Goal: Transaction & Acquisition: Obtain resource

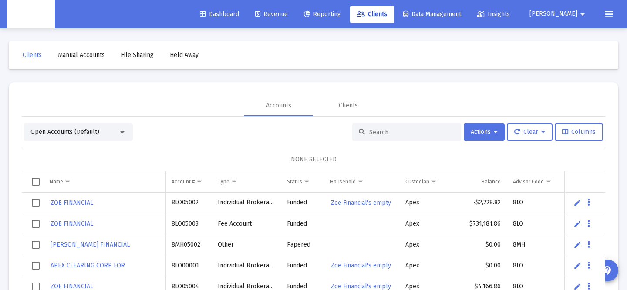
click at [382, 131] on input at bounding box center [411, 132] width 85 height 7
paste input "8MS05015"
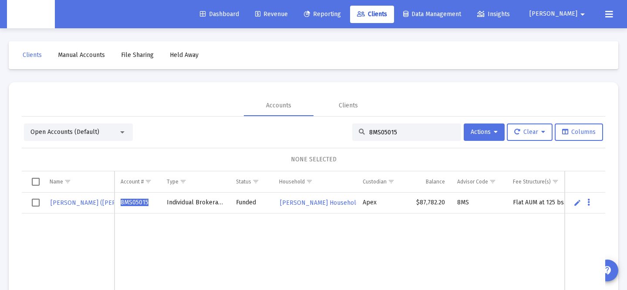
type input "8MS05015"
click at [590, 206] on td "Data grid" at bounding box center [584, 203] width 40 height 21
click at [587, 200] on icon "Data grid" at bounding box center [588, 203] width 3 height 10
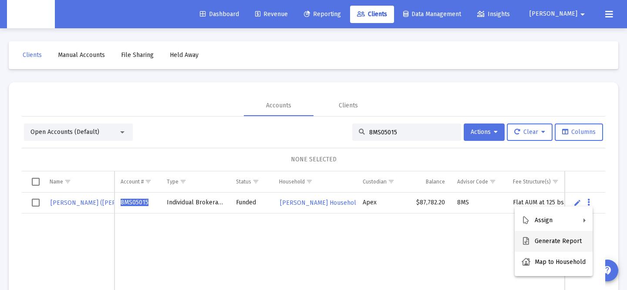
click at [560, 244] on button "Generate Report" at bounding box center [553, 241] width 78 height 21
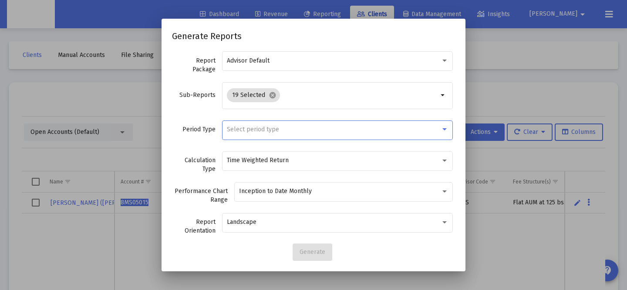
click at [247, 127] on span "Select period type" at bounding box center [253, 129] width 52 height 7
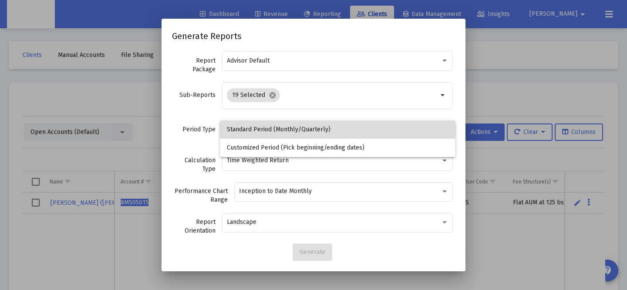
click at [245, 129] on span "Standard Period (Monthly/Quarterly)" at bounding box center [337, 130] width 221 height 18
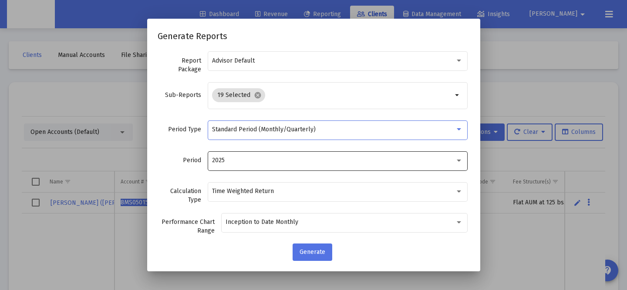
click at [250, 159] on div "2025" at bounding box center [333, 160] width 243 height 7
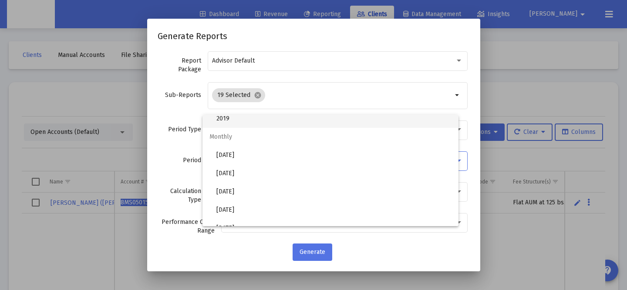
scroll to position [157, 0]
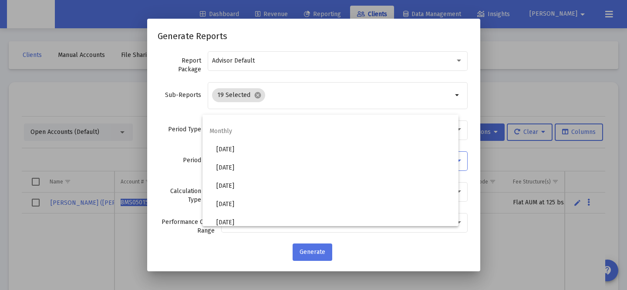
click at [164, 166] on div at bounding box center [313, 145] width 627 height 290
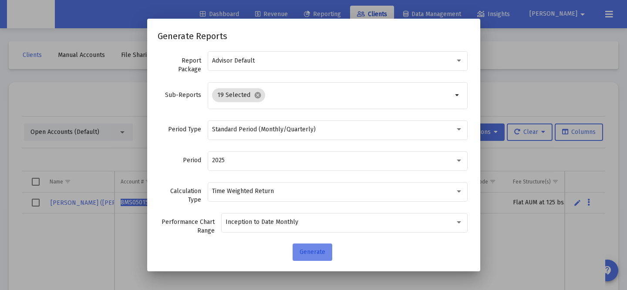
click at [316, 256] on button "Generate" at bounding box center [312, 252] width 40 height 17
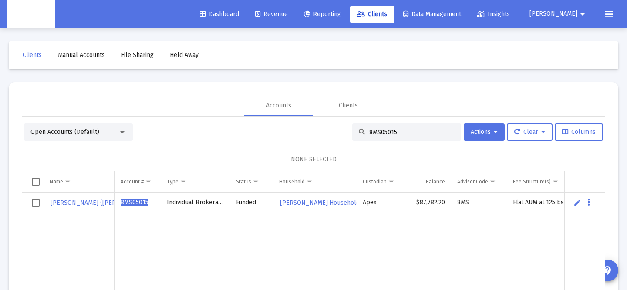
click at [579, 15] on mat-icon "arrow_drop_down" at bounding box center [582, 14] width 10 height 17
click at [602, 19] on div at bounding box center [313, 145] width 627 height 290
click at [607, 15] on icon at bounding box center [609, 14] width 8 height 10
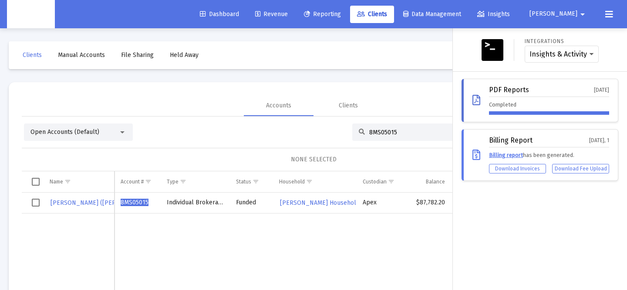
click at [574, 103] on div "Completed" at bounding box center [549, 108] width 120 height 14
click at [520, 94] on div "PDF Reports [DATE]" at bounding box center [549, 91] width 120 height 11
click at [500, 93] on div "PDF Reports" at bounding box center [509, 90] width 40 height 8
click at [474, 98] on icon at bounding box center [476, 100] width 8 height 10
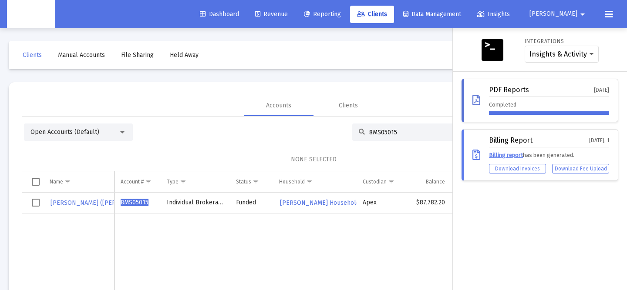
click at [476, 100] on icon at bounding box center [476, 100] width 8 height 10
click at [543, 111] on div at bounding box center [549, 112] width 120 height 3
drag, startPoint x: 543, startPoint y: 111, endPoint x: 529, endPoint y: 128, distance: 22.3
click at [543, 111] on div at bounding box center [549, 112] width 120 height 3
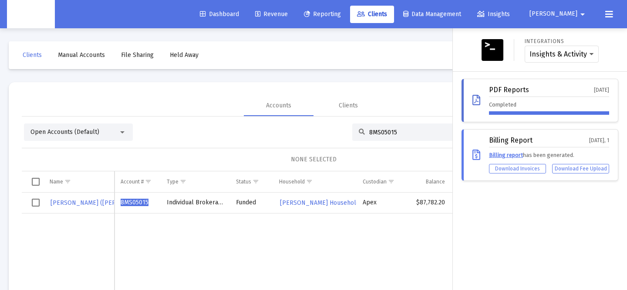
click at [538, 110] on div "Completed" at bounding box center [549, 108] width 120 height 14
click at [538, 57] on select "Insights & Activity Wealthbox" at bounding box center [561, 54] width 64 height 8
click at [474, 102] on icon at bounding box center [476, 100] width 8 height 10
click at [474, 101] on icon at bounding box center [476, 100] width 8 height 10
click at [475, 101] on icon at bounding box center [476, 100] width 8 height 10
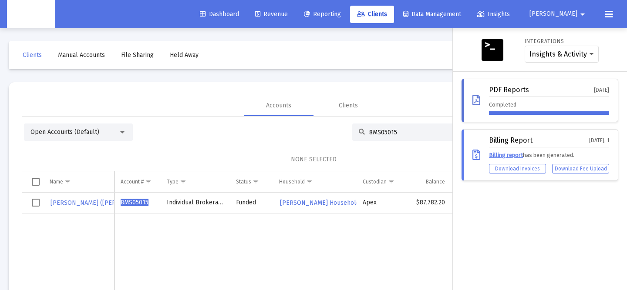
drag, startPoint x: 475, startPoint y: 101, endPoint x: 476, endPoint y: 97, distance: 4.4
click at [476, 97] on icon at bounding box center [476, 100] width 8 height 10
click at [495, 113] on div at bounding box center [549, 112] width 120 height 3
drag, startPoint x: 476, startPoint y: 97, endPoint x: 494, endPoint y: 105, distance: 20.1
click at [494, 105] on div "Completed" at bounding box center [549, 108] width 120 height 14
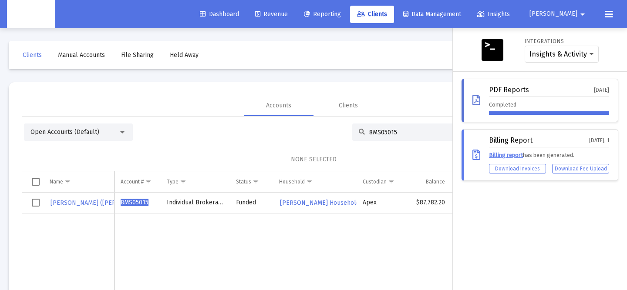
click at [494, 105] on div "Completed" at bounding box center [549, 108] width 120 height 14
drag, startPoint x: 494, startPoint y: 105, endPoint x: 477, endPoint y: 98, distance: 18.2
click at [477, 98] on icon at bounding box center [476, 100] width 8 height 10
click at [223, 285] on div at bounding box center [313, 145] width 627 height 290
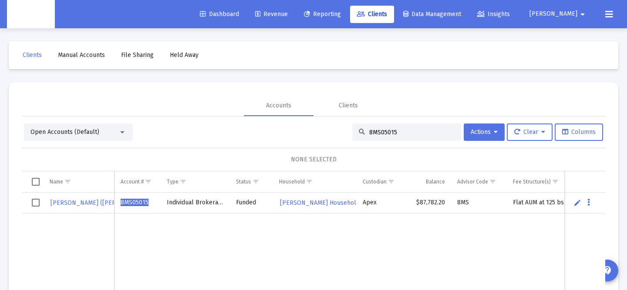
drag, startPoint x: 477, startPoint y: 98, endPoint x: 524, endPoint y: 10, distance: 99.9
click at [510, 10] on span "Insights" at bounding box center [493, 13] width 33 height 7
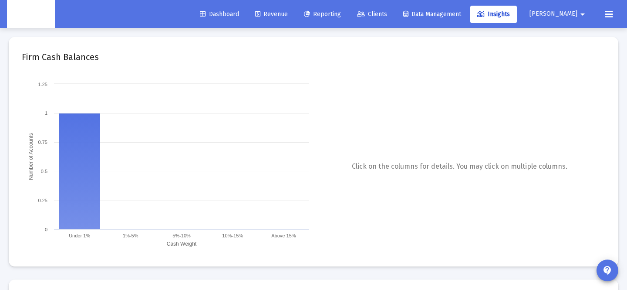
drag, startPoint x: 524, startPoint y: 10, endPoint x: 571, endPoint y: 16, distance: 46.9
click at [571, 16] on span "[PERSON_NAME]" at bounding box center [553, 13] width 48 height 7
click at [610, 10] on div at bounding box center [313, 145] width 627 height 290
click at [609, 14] on icon at bounding box center [609, 14] width 8 height 10
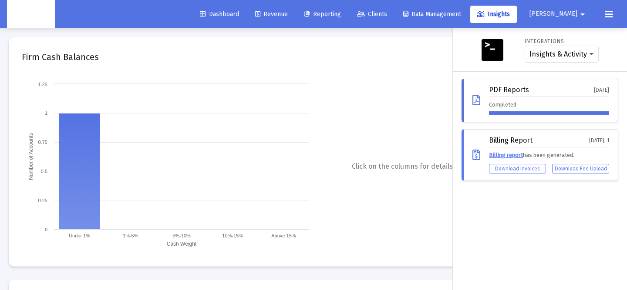
drag, startPoint x: 571, startPoint y: 16, endPoint x: 505, endPoint y: 98, distance: 105.5
click at [505, 98] on div "PDF Reports [DATE] Completed" at bounding box center [549, 100] width 120 height 29
drag, startPoint x: 505, startPoint y: 98, endPoint x: 476, endPoint y: 97, distance: 28.3
click at [476, 97] on icon at bounding box center [476, 100] width 8 height 10
drag, startPoint x: 476, startPoint y: 97, endPoint x: 480, endPoint y: 94, distance: 5.2
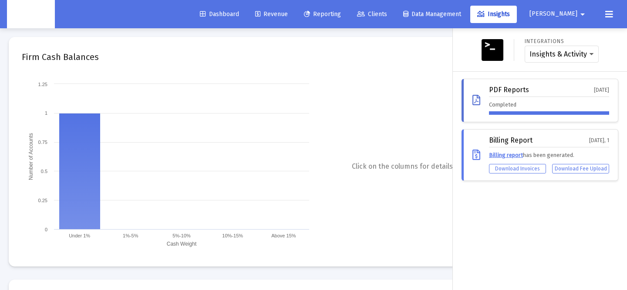
click at [480, 94] on div "PDF Reports [DATE] Completed" at bounding box center [539, 101] width 157 height 44
drag, startPoint x: 480, startPoint y: 94, endPoint x: 505, endPoint y: 86, distance: 26.1
click at [505, 86] on div "PDF Reports" at bounding box center [509, 90] width 40 height 8
click at [506, 86] on div "PDF Reports" at bounding box center [509, 90] width 40 height 8
click at [581, 107] on div "Completed" at bounding box center [549, 108] width 120 height 14
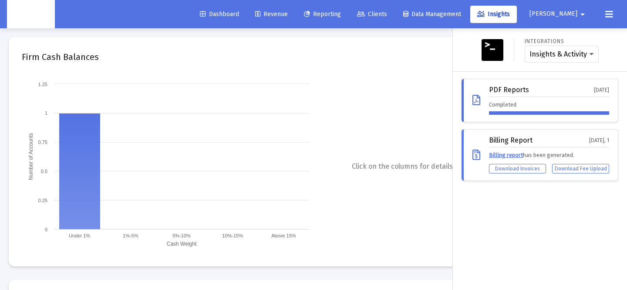
click at [563, 116] on div "PDF Reports [DATE] Completed" at bounding box center [539, 101] width 157 height 44
drag, startPoint x: 506, startPoint y: 86, endPoint x: 513, endPoint y: 174, distance: 87.8
click at [513, 174] on div "Billing Report [DATE], 1 Billing report has been generated. Download Invoices D…" at bounding box center [539, 155] width 157 height 52
drag, startPoint x: 513, startPoint y: 174, endPoint x: 490, endPoint y: 94, distance: 83.2
click at [490, 94] on div "PDF Reports" at bounding box center [509, 90] width 40 height 8
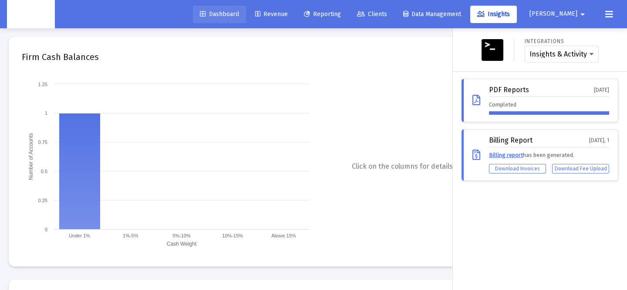
click at [239, 13] on span "Dashboard" at bounding box center [219, 13] width 39 height 7
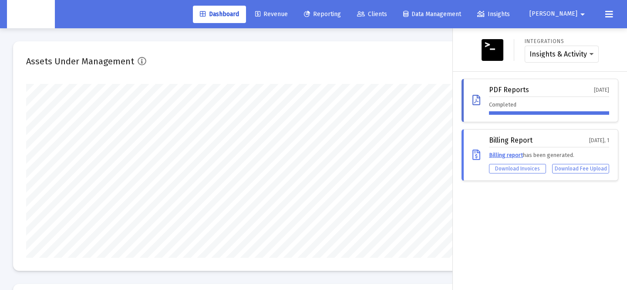
scroll to position [174, 268]
click at [387, 15] on span "Clients" at bounding box center [372, 13] width 30 height 7
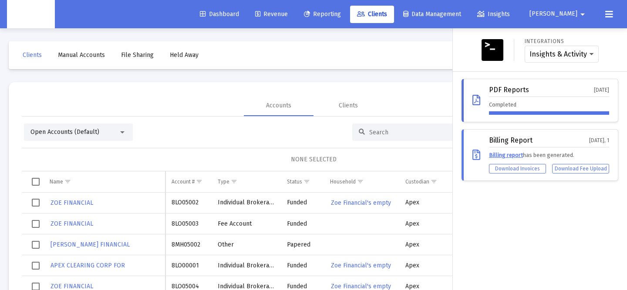
click at [382, 121] on div at bounding box center [313, 145] width 627 height 290
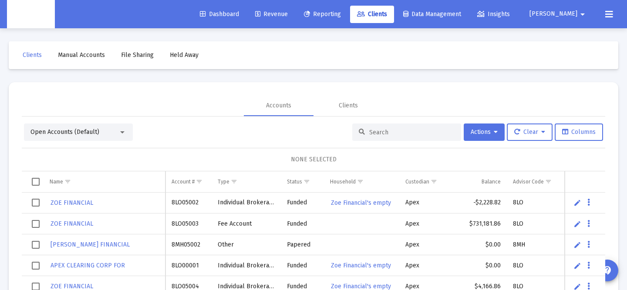
click at [377, 140] on div "Dashboard Revenue Reporting Clients Data Management Insights [PERSON_NAME] arro…" at bounding box center [313, 145] width 627 height 290
click at [376, 137] on div at bounding box center [406, 132] width 109 height 17
click at [375, 132] on input at bounding box center [411, 132] width 85 height 7
paste input "8MS05015"
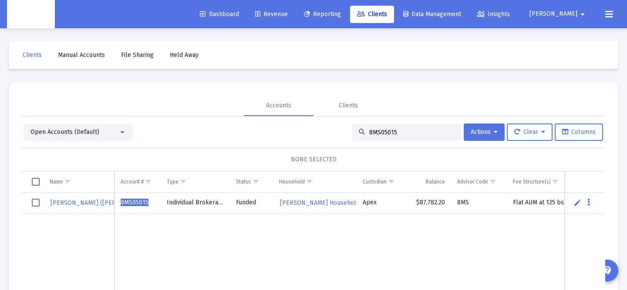
type input "8MS05015"
click at [589, 206] on icon "Data grid" at bounding box center [588, 203] width 3 height 10
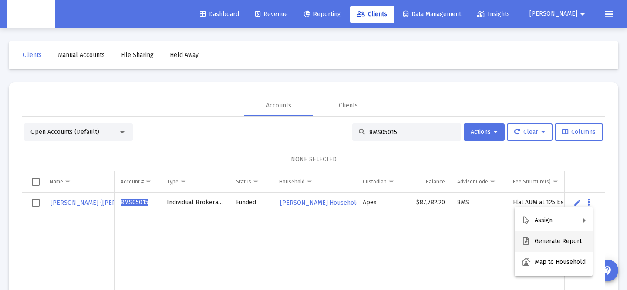
click at [559, 242] on button "Generate Report" at bounding box center [553, 241] width 78 height 21
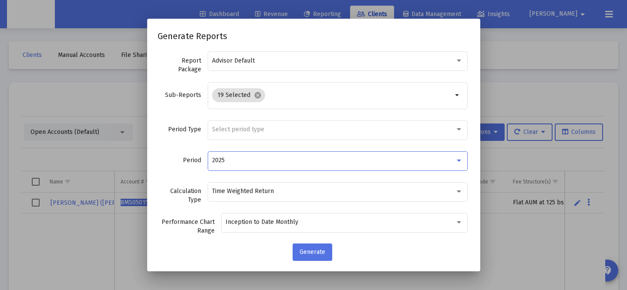
click at [238, 162] on div "2025" at bounding box center [333, 160] width 243 height 7
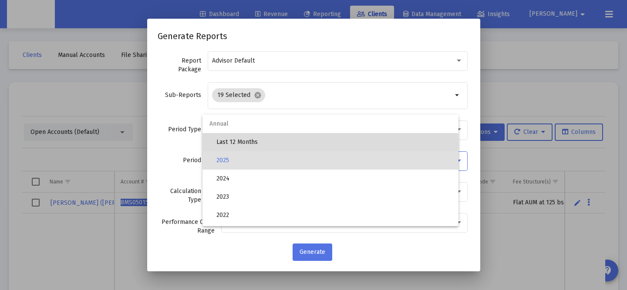
click at [236, 146] on span "Last 12 Months" at bounding box center [333, 142] width 235 height 18
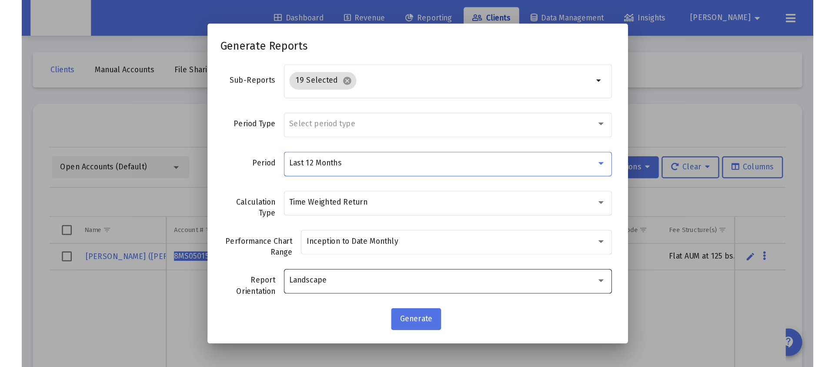
scroll to position [84, 0]
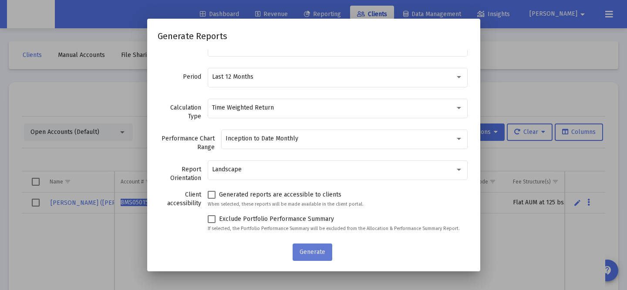
click at [312, 255] on span "Generate" at bounding box center [312, 251] width 26 height 7
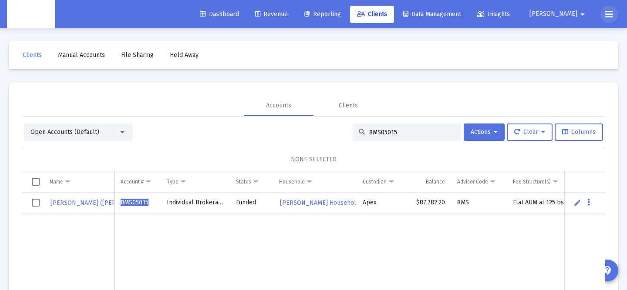
click at [611, 14] on icon at bounding box center [609, 14] width 8 height 10
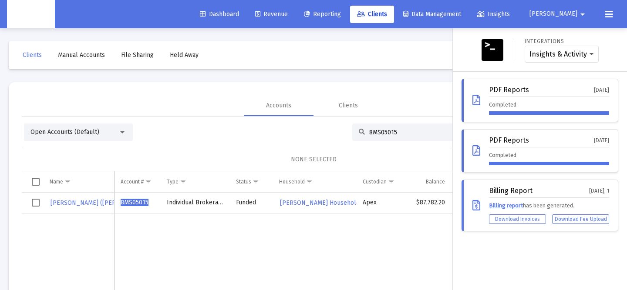
click at [565, 87] on div "PDF Reports [DATE]" at bounding box center [549, 91] width 120 height 11
click at [578, 95] on div "PDF Reports [DATE]" at bounding box center [549, 91] width 120 height 11
drag, startPoint x: 578, startPoint y: 95, endPoint x: 505, endPoint y: 97, distance: 73.1
click at [567, 95] on div "PDF Reports [DATE]" at bounding box center [549, 91] width 120 height 11
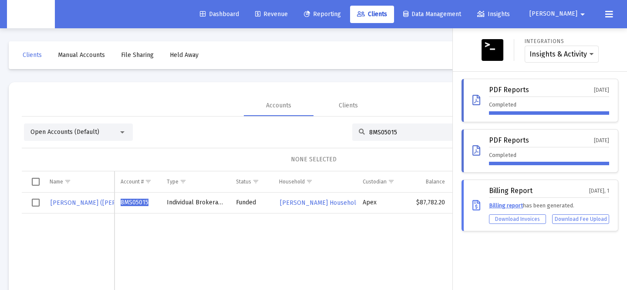
drag, startPoint x: 505, startPoint y: 97, endPoint x: 508, endPoint y: 87, distance: 10.3
click at [505, 97] on div "PDF Reports [DATE] Completed" at bounding box center [549, 100] width 120 height 29
click at [508, 83] on div "PDF Reports [DATE] Completed" at bounding box center [539, 101] width 157 height 44
drag, startPoint x: 488, startPoint y: 97, endPoint x: 473, endPoint y: 102, distance: 15.3
click at [486, 97] on div "PDF Reports [DATE] Completed" at bounding box center [539, 101] width 157 height 44
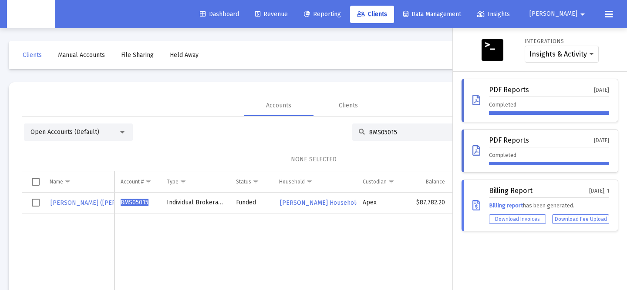
click at [474, 101] on icon at bounding box center [476, 100] width 8 height 10
drag, startPoint x: 474, startPoint y: 101, endPoint x: 487, endPoint y: 93, distance: 15.7
click at [474, 101] on icon at bounding box center [476, 100] width 8 height 10
click at [488, 92] on div "PDF Reports [DATE] Completed" at bounding box center [539, 101] width 157 height 44
click at [499, 90] on div "PDF Reports" at bounding box center [509, 90] width 40 height 8
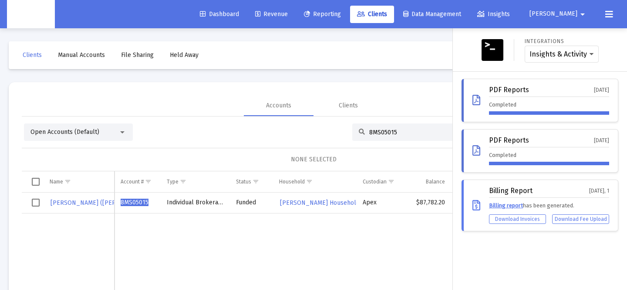
click at [499, 90] on div "PDF Reports" at bounding box center [509, 90] width 40 height 8
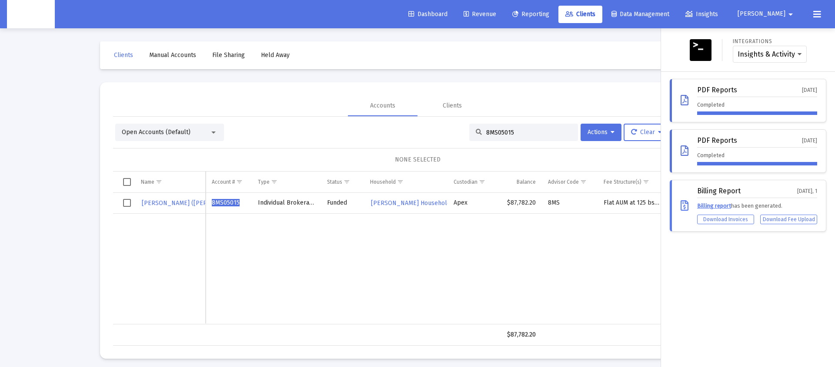
drag, startPoint x: 684, startPoint y: 101, endPoint x: 595, endPoint y: 180, distance: 118.6
click at [626, 101] on icon at bounding box center [685, 100] width 8 height 10
drag, startPoint x: 394, startPoint y: 265, endPoint x: 590, endPoint y: 227, distance: 200.2
click at [394, 265] on div at bounding box center [417, 183] width 835 height 367
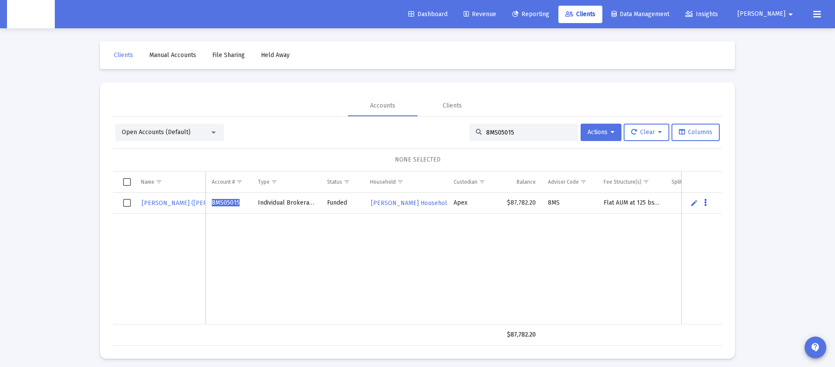
click at [626, 205] on button "Data grid" at bounding box center [706, 203] width 8 height 8
click at [626, 238] on icon at bounding box center [713, 242] width 9 height 8
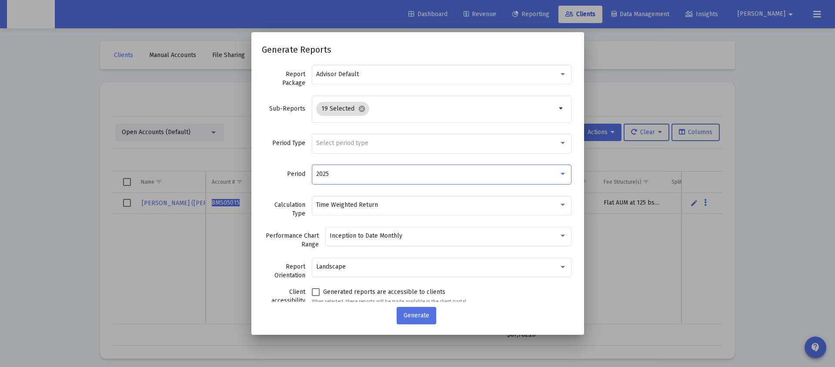
click at [335, 171] on div "2025" at bounding box center [437, 174] width 243 height 7
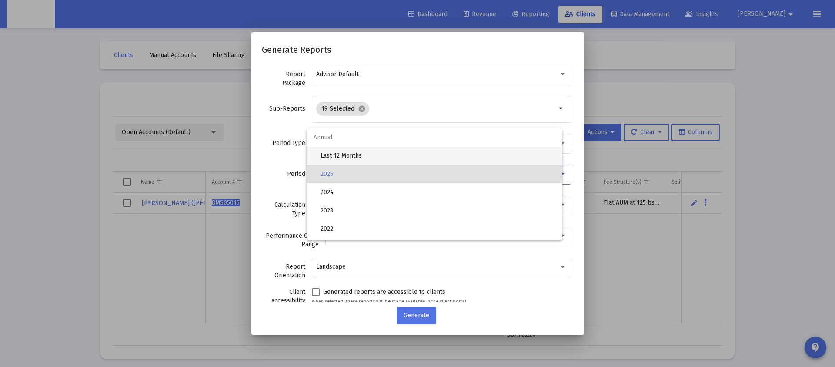
click at [335, 155] on span "Last 12 Months" at bounding box center [438, 156] width 235 height 18
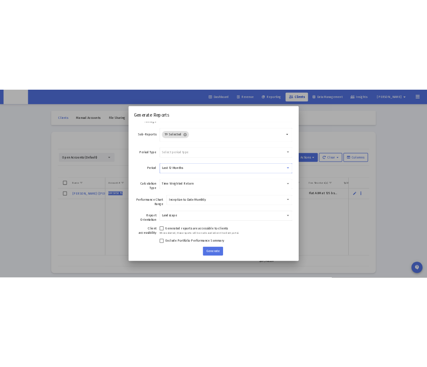
scroll to position [22, 0]
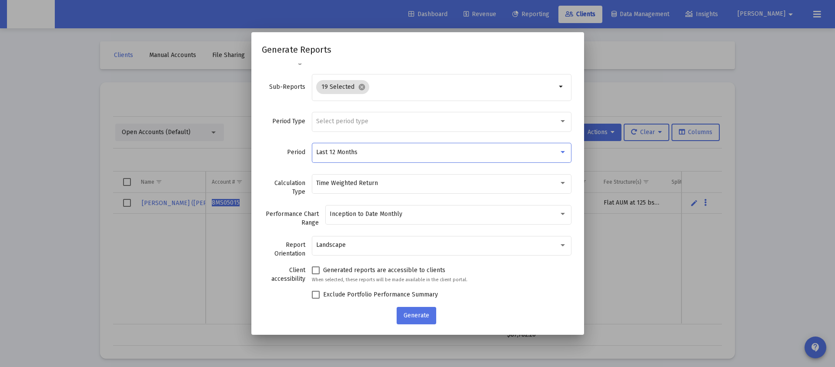
click at [329, 269] on span "Generated reports are accessible to clients" at bounding box center [384, 270] width 122 height 10
click at [316, 274] on input "Generated reports are accessible to clients" at bounding box center [315, 274] width 0 height 0
checkbox input "true"
click at [413, 290] on button "Generate" at bounding box center [417, 315] width 40 height 17
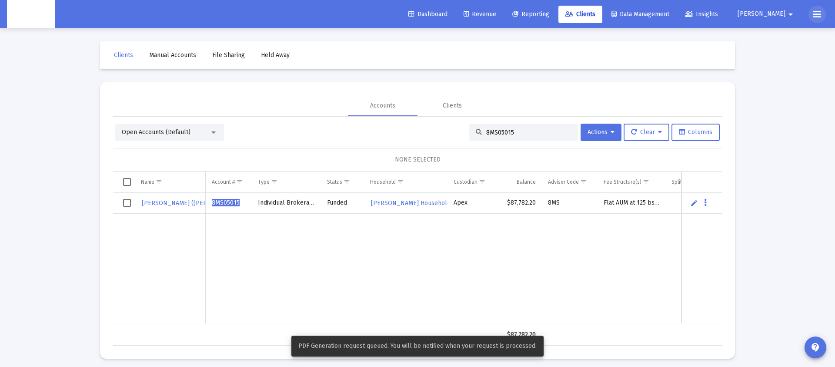
click at [626, 10] on icon at bounding box center [818, 14] width 8 height 10
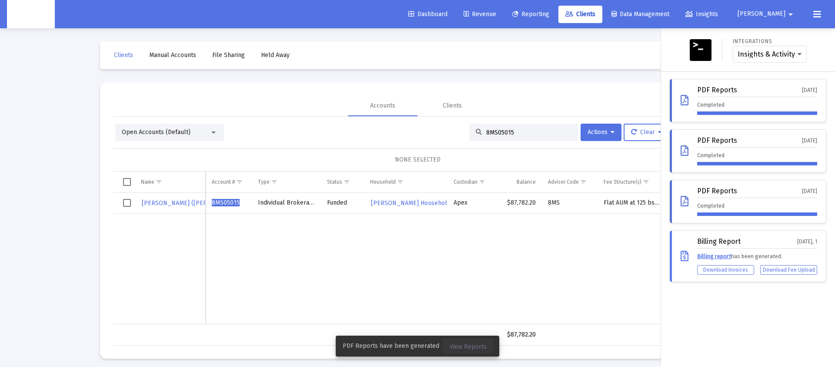
click at [470, 290] on span "View Reports" at bounding box center [468, 346] width 37 height 7
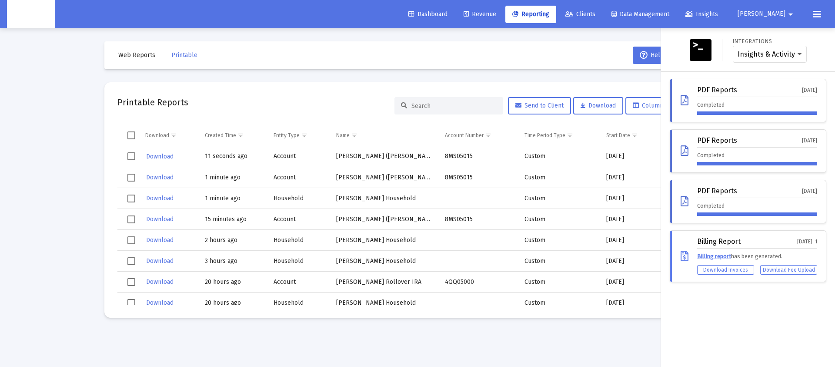
click at [161, 155] on div at bounding box center [417, 183] width 835 height 367
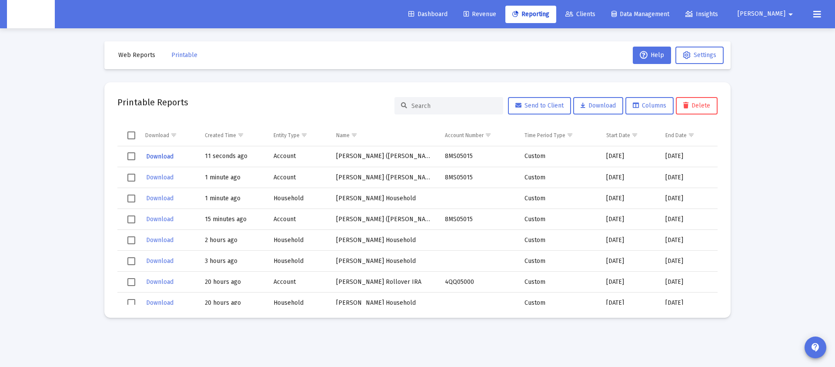
click at [158, 157] on span "Download" at bounding box center [159, 156] width 27 height 7
